Goal: Complete application form: Complete application form

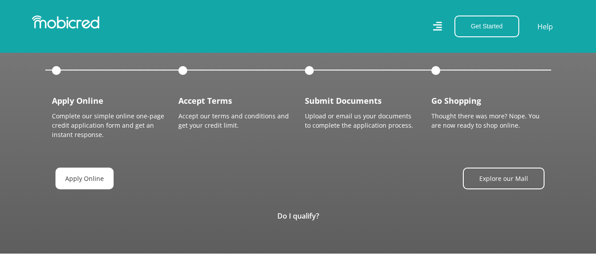
click at [87, 168] on link "Apply Online" at bounding box center [84, 179] width 58 height 22
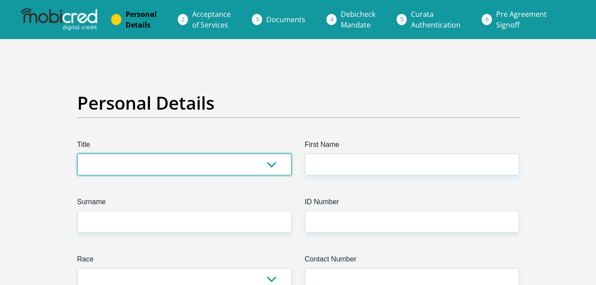
click at [270, 166] on select "Mr Ms Mrs Dr Other" at bounding box center [184, 165] width 214 height 22
select select "Mr"
click at [77, 154] on select "Mr Ms Mrs Dr Other" at bounding box center [184, 165] width 214 height 22
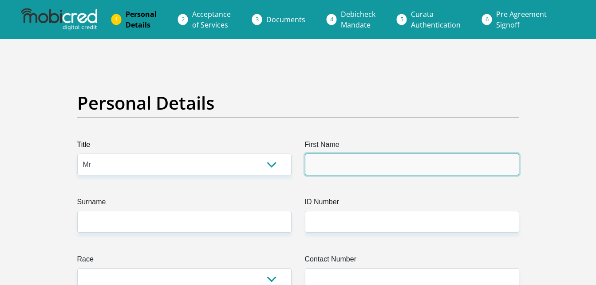
click at [312, 167] on input "First Name" at bounding box center [412, 165] width 214 height 22
type input "TshepoEmanuel"
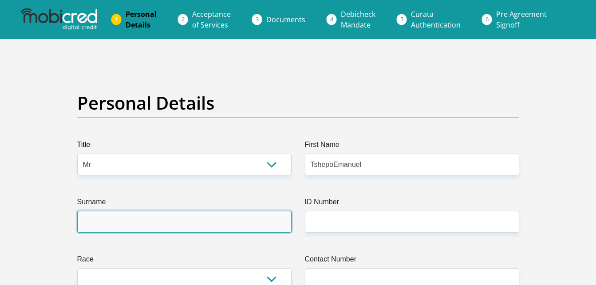
type input "Malesa"
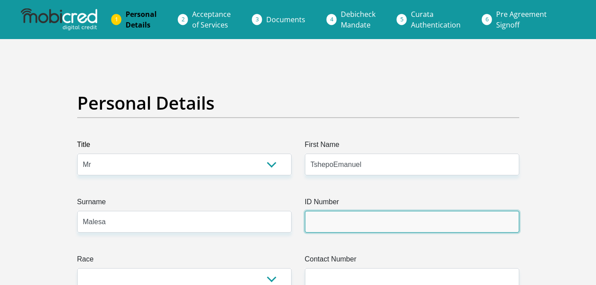
type input "8007175641080"
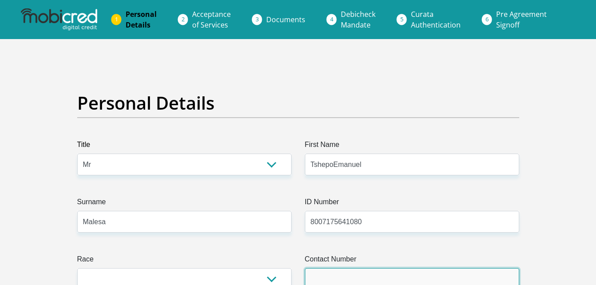
type input "0797259440"
select select "ZAF"
type input "Mr"
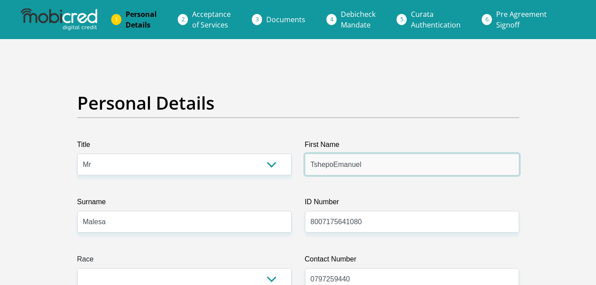
type input "Laurence"
click at [343, 167] on input "Laurence" at bounding box center [412, 165] width 214 height 22
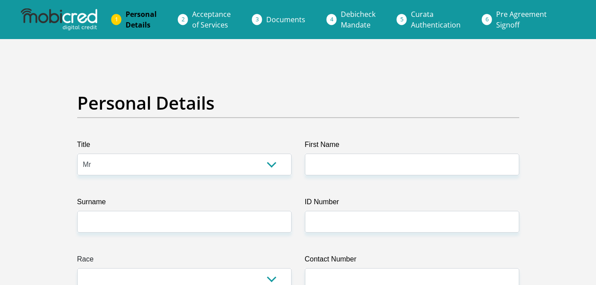
select select
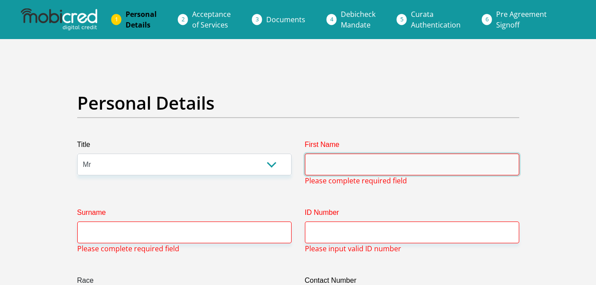
click at [314, 165] on input "First Name" at bounding box center [412, 165] width 214 height 22
type input "TSHEPO"
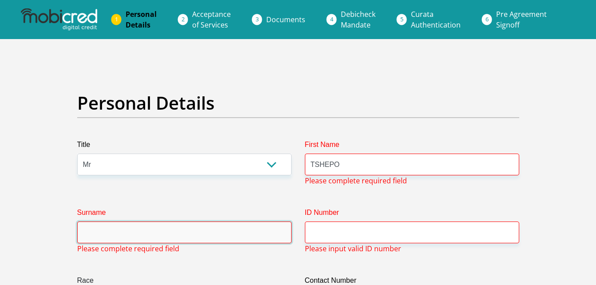
type input "MALESA"
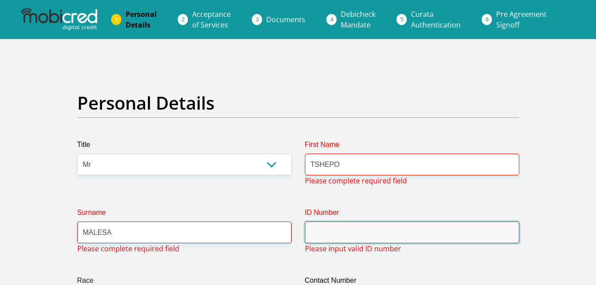
type input "8007175641080"
type input "0797259440"
select select "ZAF"
type input "Mr"
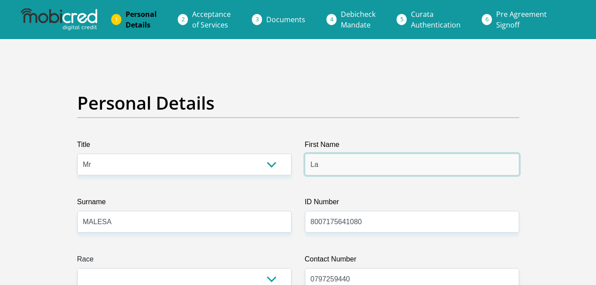
type input "L"
type input "t"
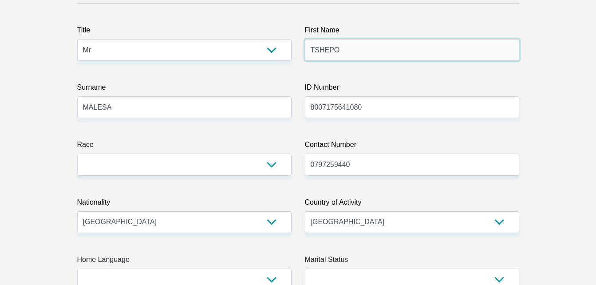
scroll to position [133, 0]
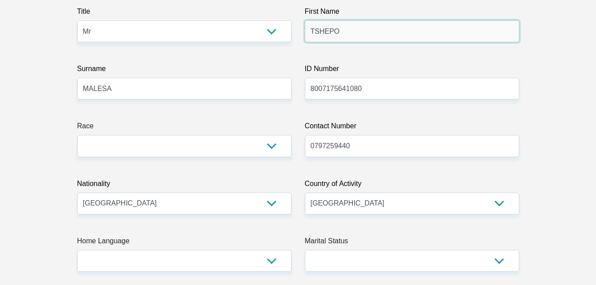
type input "TSHEPO"
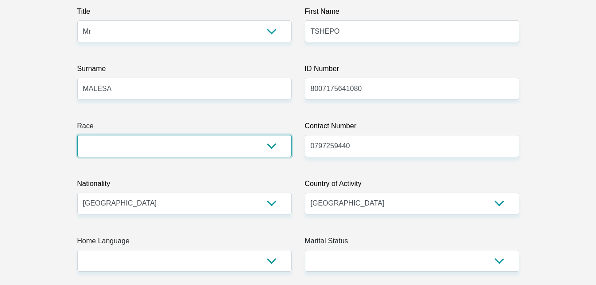
click at [273, 147] on select "Black Coloured Indian White Other" at bounding box center [184, 146] width 214 height 22
select select "1"
click at [77, 135] on select "Black Coloured Indian White Other" at bounding box center [184, 146] width 214 height 22
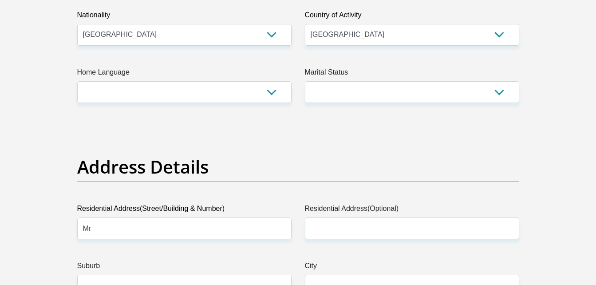
scroll to position [311, 0]
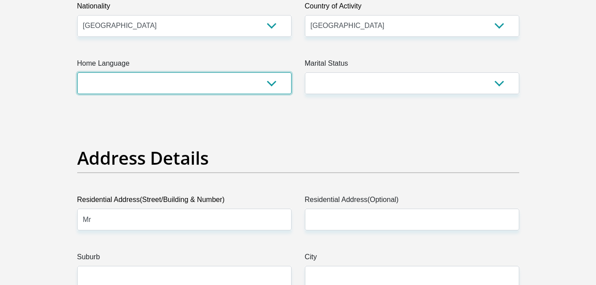
click at [272, 82] on select "Afrikaans English Sepedi South Ndebele Southern Sotho Swati Tsonga Tswana Venda…" at bounding box center [184, 83] width 214 height 22
select select "nso"
click at [77, 72] on select "Afrikaans English Sepedi South Ndebele Southern Sotho Swati Tsonga Tswana Venda…" at bounding box center [184, 83] width 214 height 22
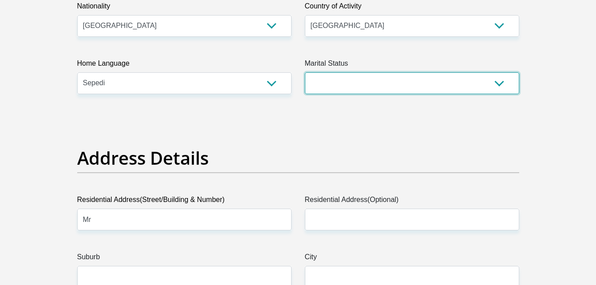
click at [502, 85] on select "Married ANC Single Divorced Widowed Married COP or Customary Law" at bounding box center [412, 83] width 214 height 22
select select "5"
click at [305, 72] on select "Married ANC Single Divorced Widowed Married COP or Customary Law" at bounding box center [412, 83] width 214 height 22
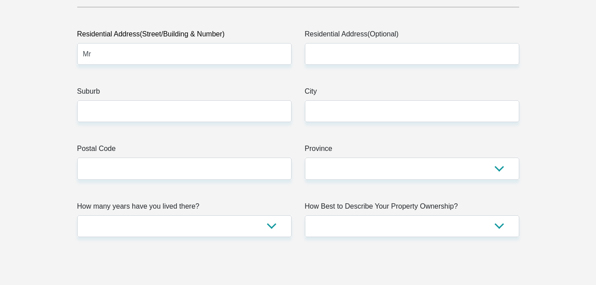
scroll to position [533, 0]
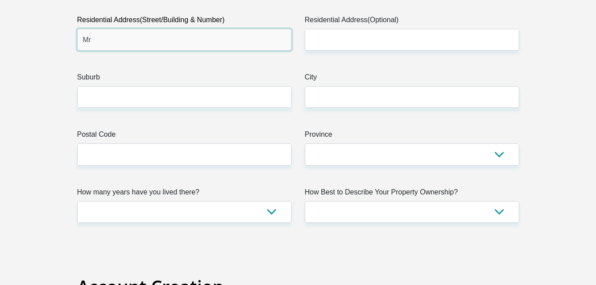
click at [100, 42] on input "Mr" at bounding box center [184, 40] width 214 height 22
type input "M"
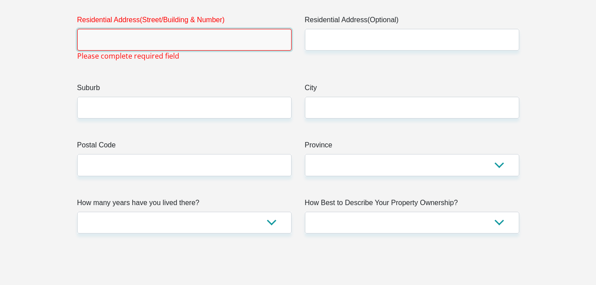
click at [89, 40] on input "Residential Address(Street/Building & Number)" at bounding box center [184, 40] width 214 height 22
type input "643LT LETSITELE VALLEY"
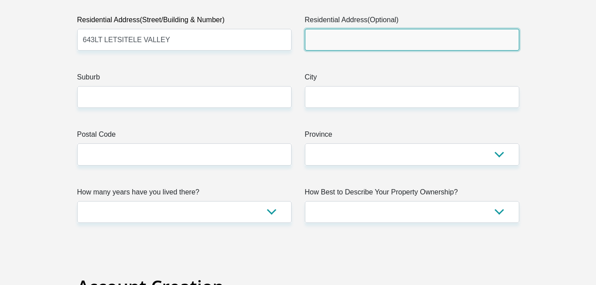
click at [313, 37] on input "Residential Address(Optional)" at bounding box center [412, 40] width 214 height 22
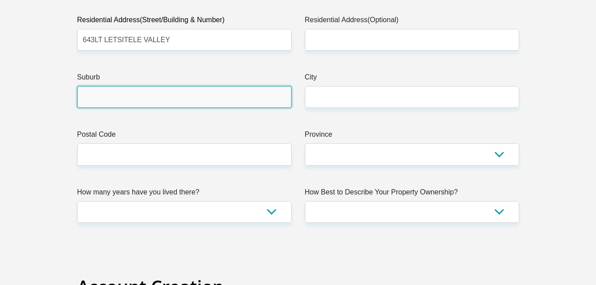
click at [90, 95] on input "Suburb" at bounding box center [184, 97] width 214 height 22
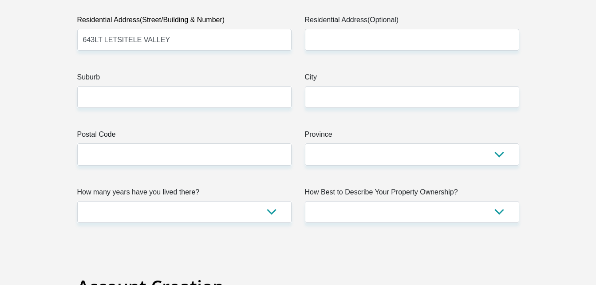
click at [162, 40] on input "643LT LETSITELE VALLEY" at bounding box center [184, 40] width 214 height 22
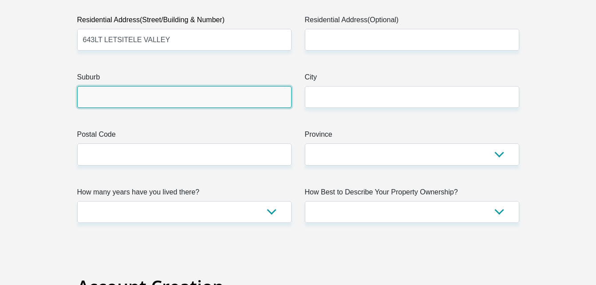
click at [87, 98] on input "Suburb" at bounding box center [184, 97] width 214 height 22
type input "[PERSON_NAME] ESTATE"
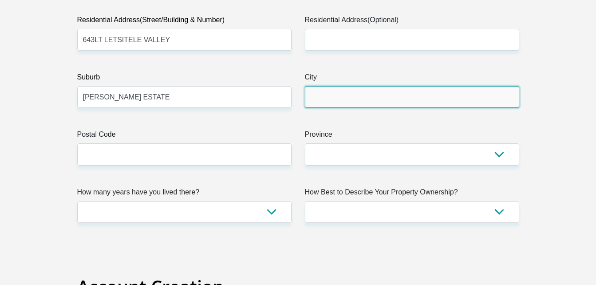
click at [318, 95] on input "City" at bounding box center [412, 97] width 214 height 22
type input "TZANEEN"
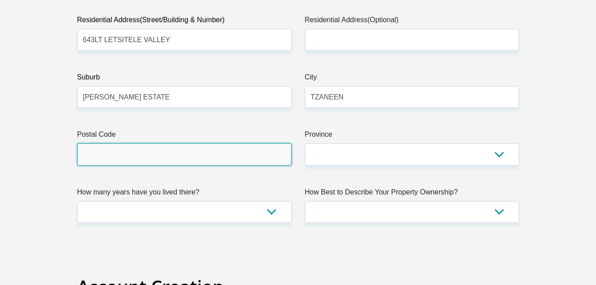
type input "0870"
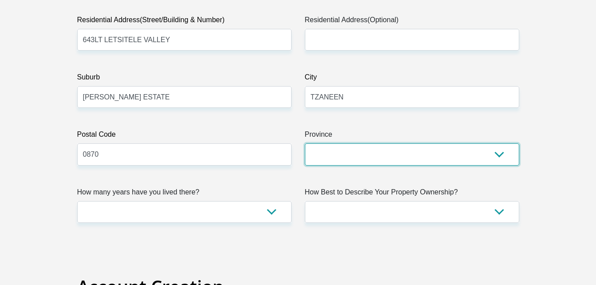
click at [496, 154] on select "Eastern Cape Free State Gauteng KwaZulu-Natal Limpopo Mpumalanga Northern Cape …" at bounding box center [412, 154] width 214 height 22
select select "Limpopo"
click at [305, 143] on select "Eastern Cape Free State Gauteng KwaZulu-Natal Limpopo Mpumalanga Northern Cape …" at bounding box center [412, 154] width 214 height 22
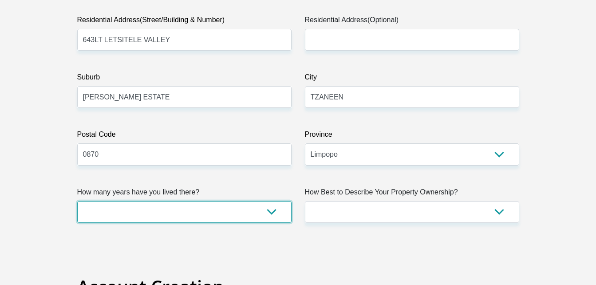
click at [271, 213] on select "less than 1 year 1-3 years 3-5 years 5+ years" at bounding box center [184, 212] width 214 height 22
select select "4"
click at [77, 201] on select "less than 1 year 1-3 years 3-5 years 5+ years" at bounding box center [184, 212] width 214 height 22
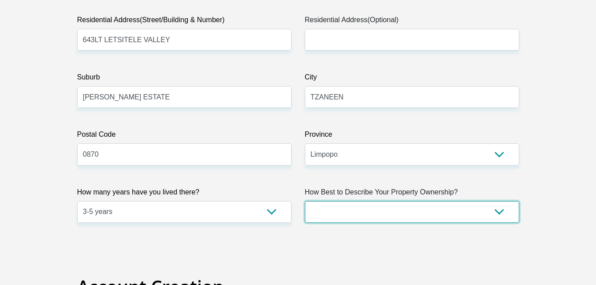
click at [497, 214] on select "Owned Rented Family Owned Company Dwelling" at bounding box center [412, 212] width 214 height 22
select select "Company Dwelling"
click at [305, 201] on select "Owned Rented Family Owned Company Dwelling" at bounding box center [412, 212] width 214 height 22
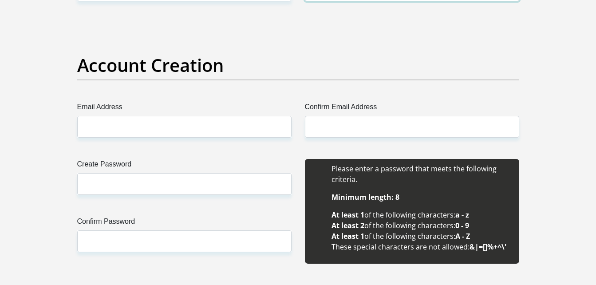
scroll to position [755, 0]
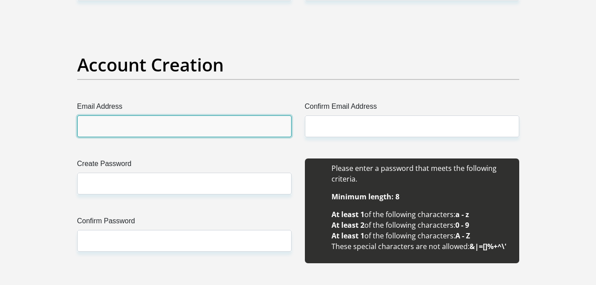
click at [96, 124] on input "Email Address" at bounding box center [184, 126] width 214 height 22
type input "[EMAIL_ADDRESS][DOMAIN_NAME]"
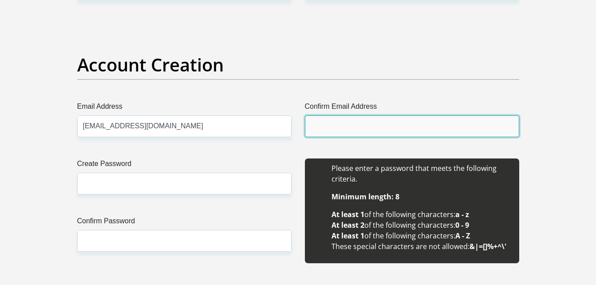
type input "[EMAIL_ADDRESS][DOMAIN_NAME]"
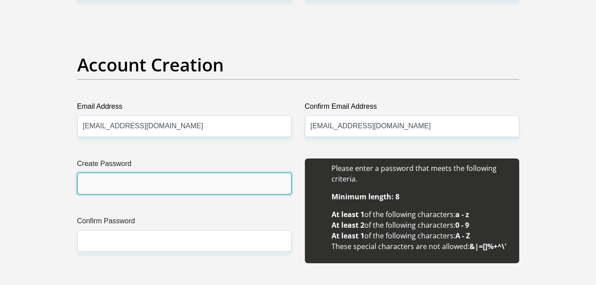
click at [92, 184] on input "Create Password" at bounding box center [184, 184] width 214 height 22
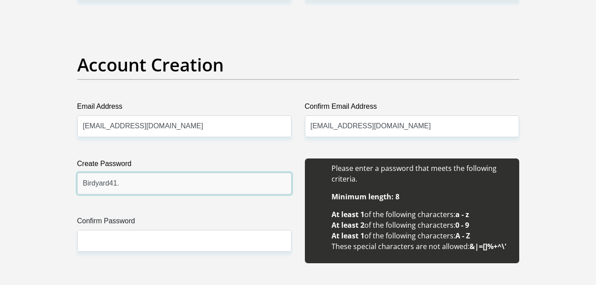
type input "Birdyard41."
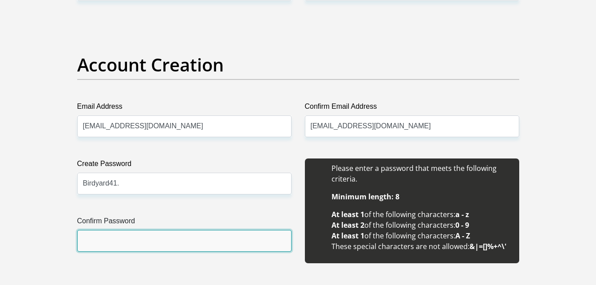
click at [116, 241] on input "Confirm Password" at bounding box center [184, 241] width 214 height 22
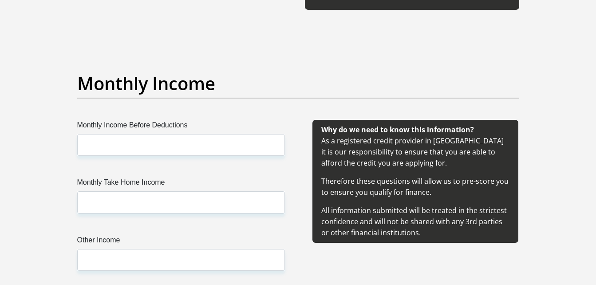
scroll to position [1021, 0]
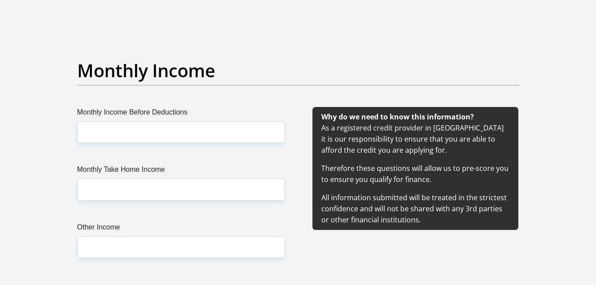
type input "Birdyard41."
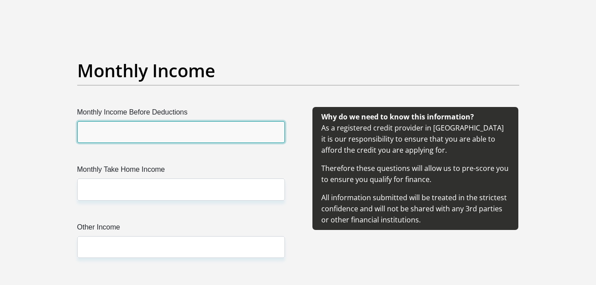
click at [89, 131] on input "Monthly Income Before Deductions" at bounding box center [181, 132] width 208 height 22
type input "9000"
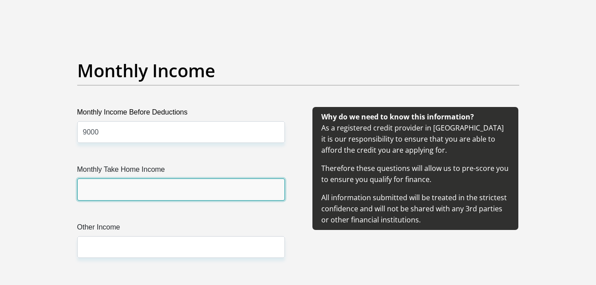
click at [91, 187] on input "Monthly Take Home Income" at bounding box center [181, 189] width 208 height 22
type input "7000"
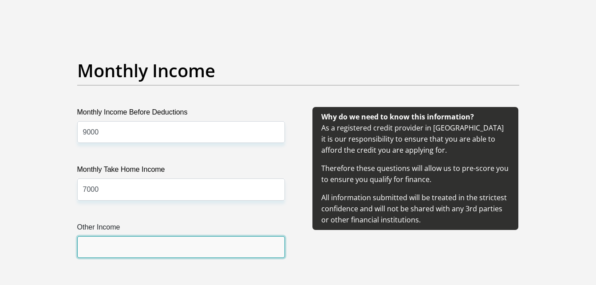
click at [85, 247] on input "Other Income" at bounding box center [181, 247] width 208 height 22
type input "5"
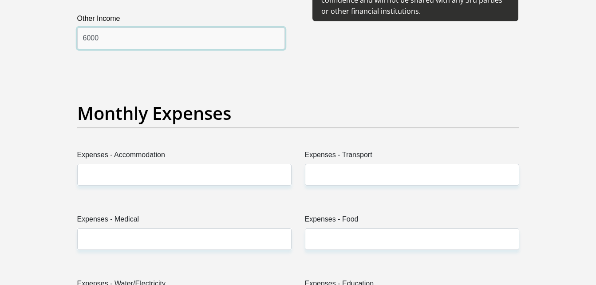
scroll to position [1243, 0]
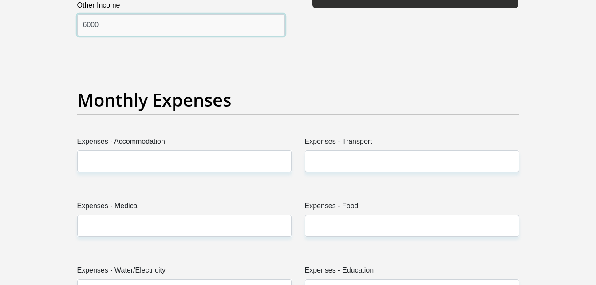
type input "6000"
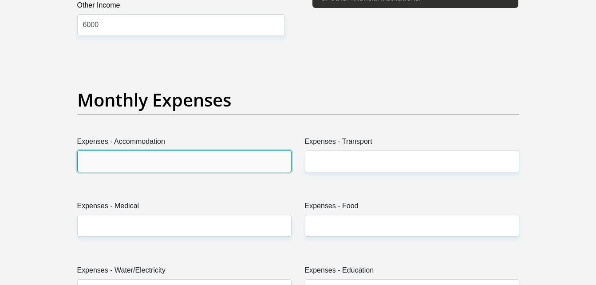
click at [103, 165] on input "Expenses - Accommodation" at bounding box center [184, 161] width 214 height 22
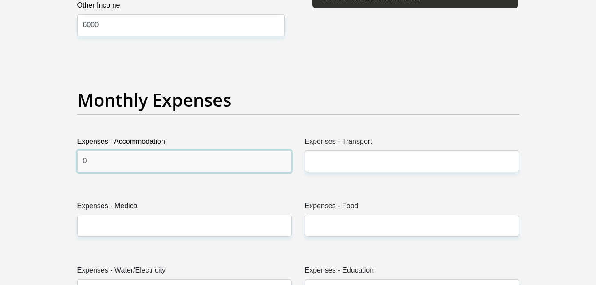
type input "0"
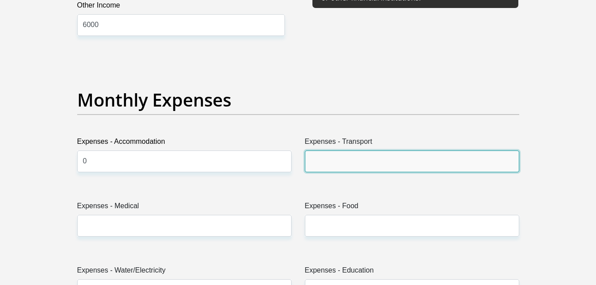
click at [328, 162] on input "Expenses - Transport" at bounding box center [412, 161] width 214 height 22
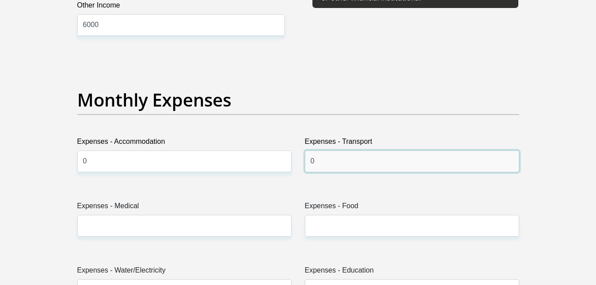
type input "0"
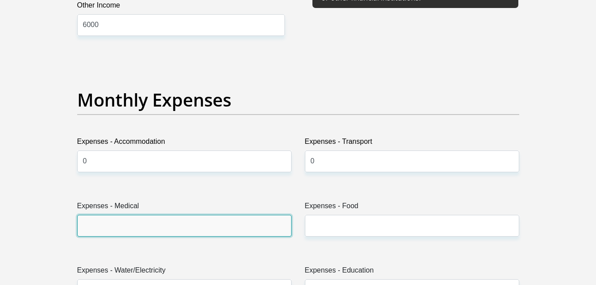
click at [93, 231] on input "Expenses - Medical" at bounding box center [184, 226] width 214 height 22
type input "0"
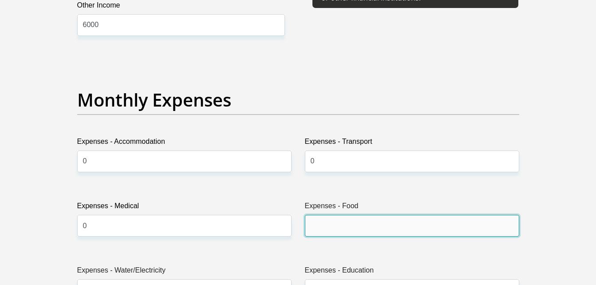
click at [321, 231] on input "Expenses - Food" at bounding box center [412, 226] width 214 height 22
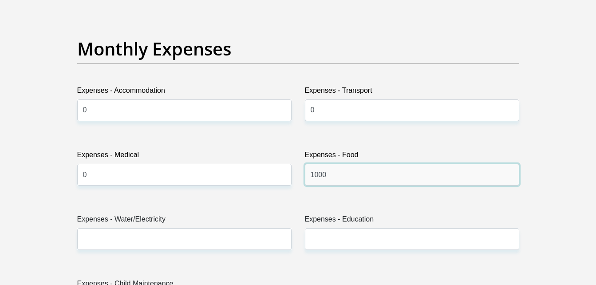
scroll to position [1376, 0]
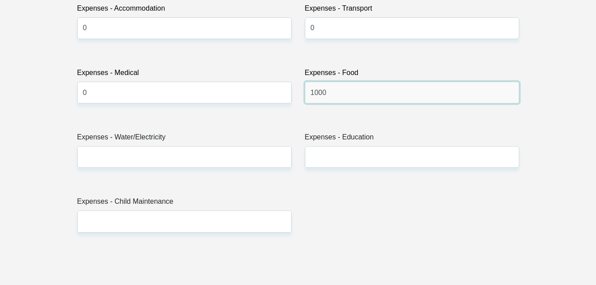
type input "1000"
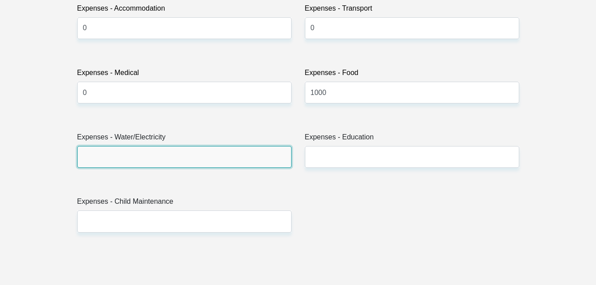
click at [84, 154] on input "Expenses - Water/Electricity" at bounding box center [184, 157] width 214 height 22
type input "0"
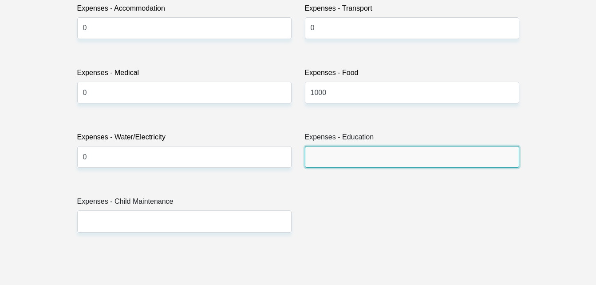
click at [322, 156] on input "Expenses - Education" at bounding box center [412, 157] width 214 height 22
type input "0"
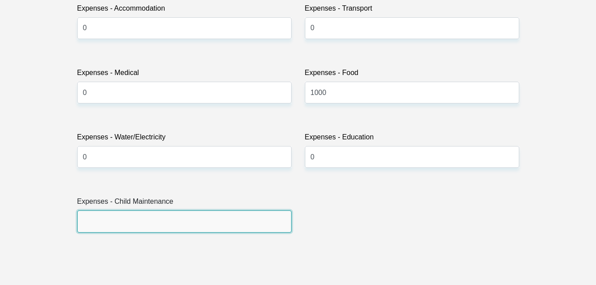
click at [91, 221] on input "Expenses - Child Maintenance" at bounding box center [184, 221] width 214 height 22
click at [83, 224] on input "Expenses - Child Maintenance" at bounding box center [184, 221] width 214 height 22
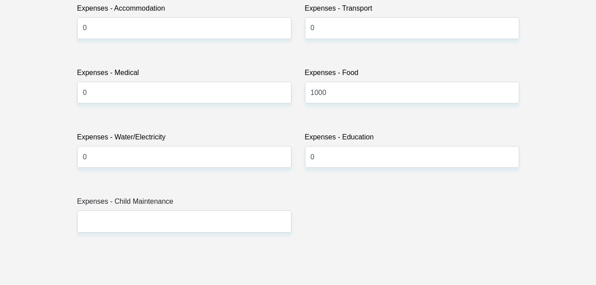
click at [33, 173] on section "Personal Details Title Mr Ms Mrs Dr Other First Name TSHEPO Surname MALESA ID N…" at bounding box center [298, 231] width 596 height 3136
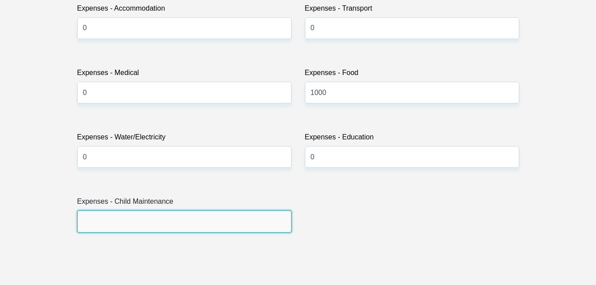
click at [91, 222] on input "Expenses - Child Maintenance" at bounding box center [184, 221] width 214 height 22
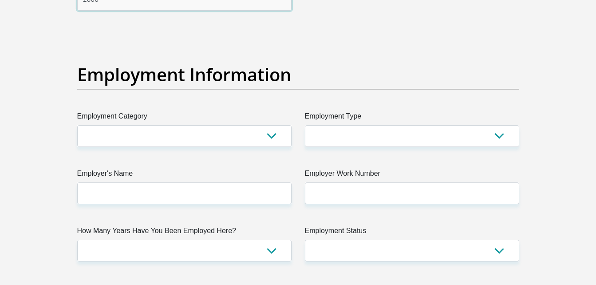
scroll to position [1687, 0]
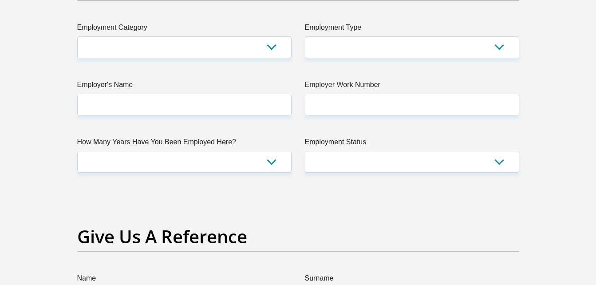
type input "1000"
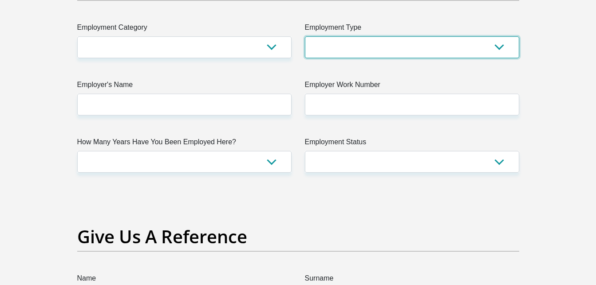
click at [501, 48] on select "College/Lecturer Craft Seller Creative Driver Executive Farmer Forces - Non Com…" at bounding box center [412, 47] width 214 height 22
select select "Farmer"
click at [305, 36] on select "College/Lecturer Craft Seller Creative Driver Executive Farmer Forces - Non Com…" at bounding box center [412, 47] width 214 height 22
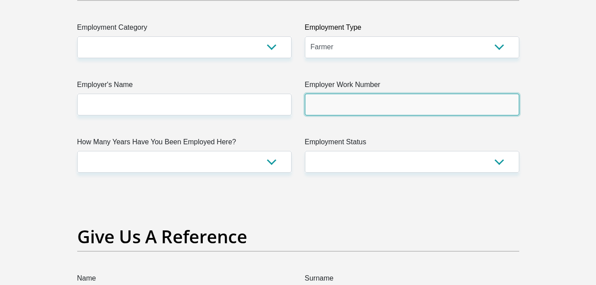
click at [312, 107] on input "Employer Work Number" at bounding box center [412, 105] width 214 height 22
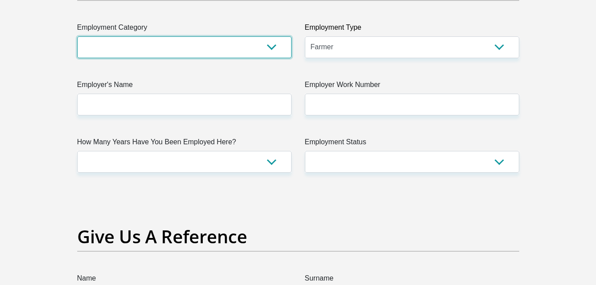
click at [272, 47] on select "AGRICULTURE ALCOHOL & TOBACCO CONSTRUCTION MATERIALS METALLURGY EQUIPMENT FOR R…" at bounding box center [184, 47] width 214 height 22
select select "2"
click at [77, 36] on select "AGRICULTURE ALCOHOL & TOBACCO CONSTRUCTION MATERIALS METALLURGY EQUIPMENT FOR R…" at bounding box center [184, 47] width 214 height 22
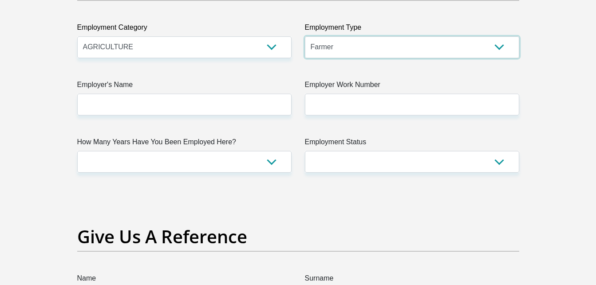
click at [498, 48] on select "College/Lecturer Craft Seller Creative Driver Executive Farmer Forces - Non Com…" at bounding box center [412, 47] width 214 height 22
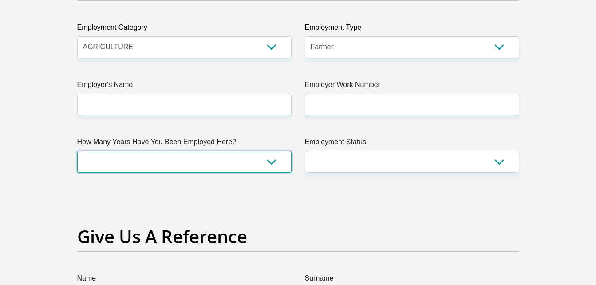
click at [273, 163] on select "less than 1 year 1-3 years 3-5 years 5+ years" at bounding box center [184, 162] width 214 height 22
select select "48"
click at [77, 151] on select "less than 1 year 1-3 years 3-5 years 5+ years" at bounding box center [184, 162] width 214 height 22
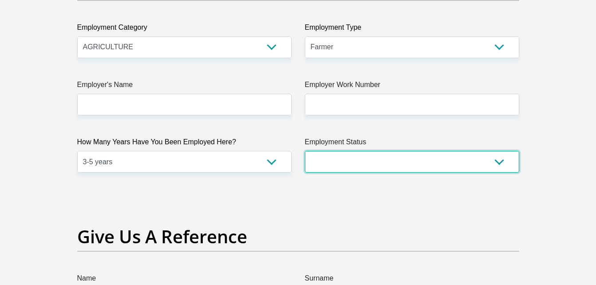
click at [499, 163] on select "Permanent/Full-time Part-time/Casual Contract Worker Self-Employed Housewife Re…" at bounding box center [412, 162] width 214 height 22
select select "1"
click at [305, 151] on select "Permanent/Full-time Part-time/Casual Contract Worker Self-Employed Housewife Re…" at bounding box center [412, 162] width 214 height 22
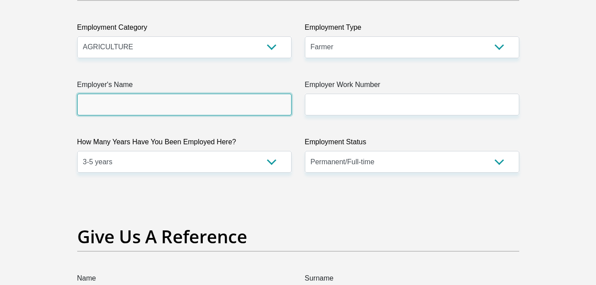
click at [82, 106] on input "Employer's Name" at bounding box center [184, 105] width 214 height 22
type input "DANDGBCPACRAIGHEAD"
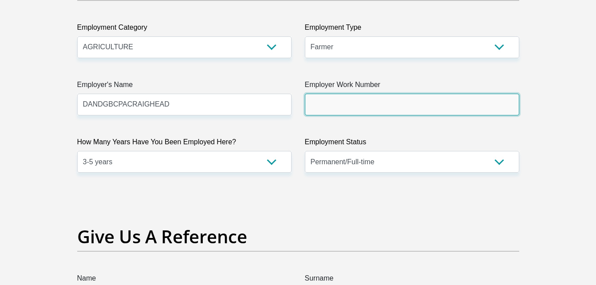
type input "0797259440"
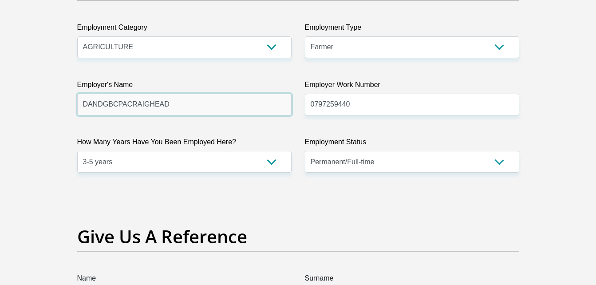
click at [87, 105] on input "DANDGBCPACRAIGHEAD" at bounding box center [184, 105] width 214 height 22
click at [102, 106] on input "DANDGBCPACRAIGHEAD" at bounding box center [184, 105] width 214 height 22
type input "D"
type input "d"
click at [123, 105] on input "DANDGBCPACRAIGHEAD" at bounding box center [184, 105] width 214 height 22
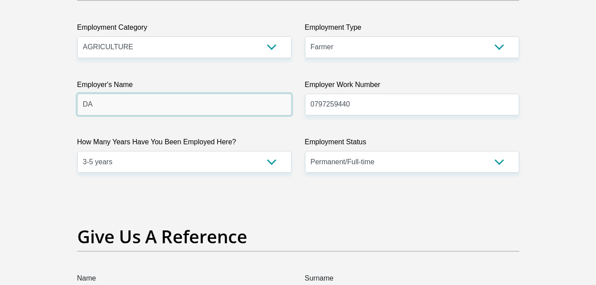
type input "D"
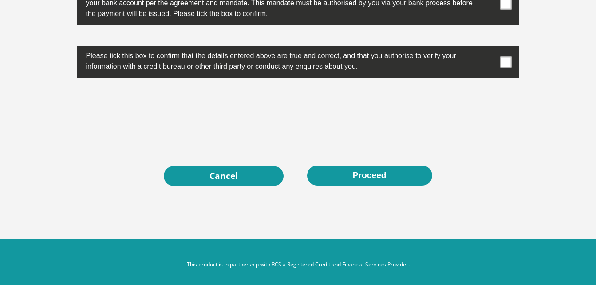
scroll to position [2942, 0]
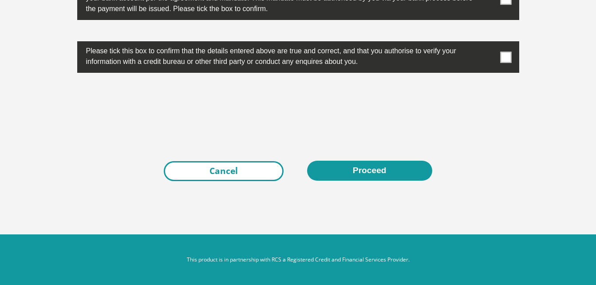
type input "D"
click at [189, 170] on link "Cancel" at bounding box center [224, 171] width 120 height 20
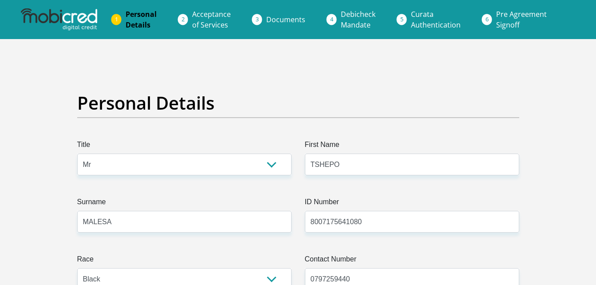
select select "Mr"
select select "1"
select select "ZAF"
select select "nso"
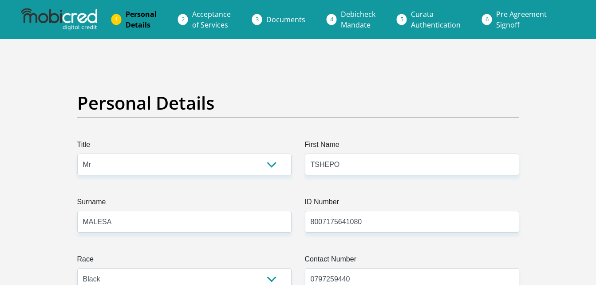
select select "5"
select select "Limpopo"
select select "4"
select select "Company Dwelling"
select select "2"
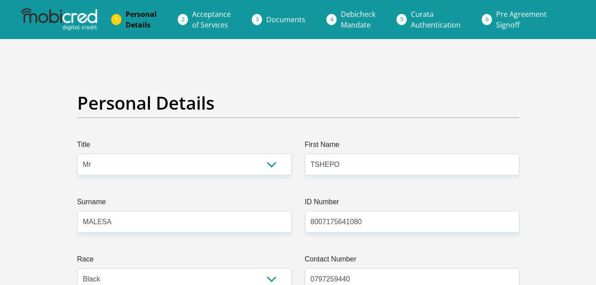
select select "Farmer"
select select "48"
select select "1"
